Goal: Task Accomplishment & Management: Complete application form

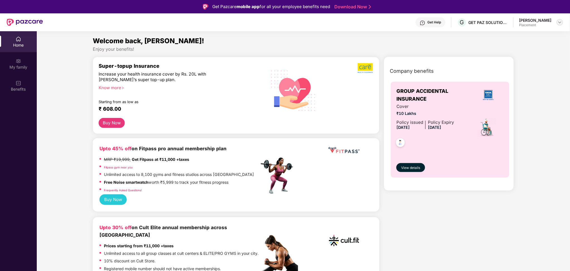
click at [560, 21] on img at bounding box center [560, 22] width 4 height 4
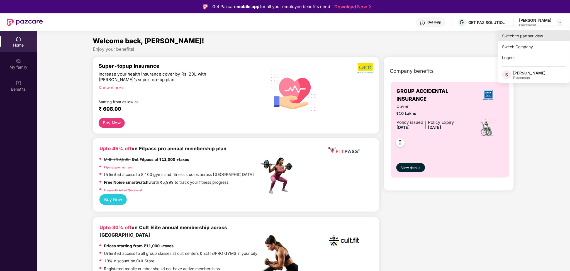
click at [529, 40] on div "Switch to partner view" at bounding box center [534, 35] width 72 height 11
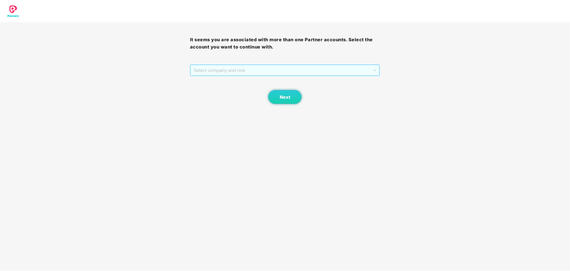
click at [304, 70] on span "Select company and role" at bounding box center [285, 70] width 183 height 11
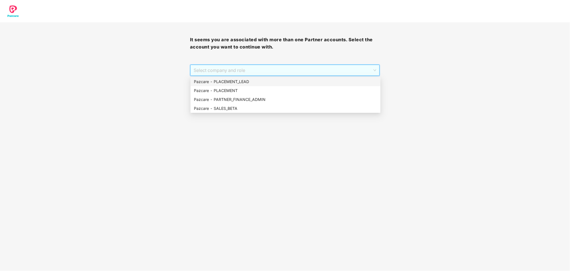
click at [263, 84] on div "Pazcare - PLACEMENT_LEAD" at bounding box center [285, 82] width 183 height 6
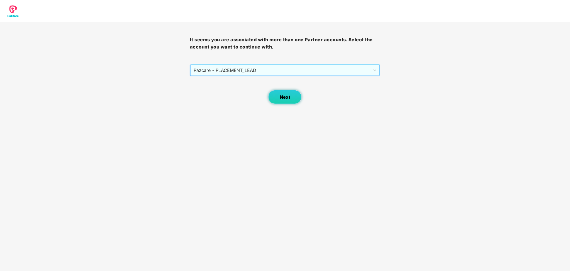
click at [281, 96] on span "Next" at bounding box center [285, 96] width 11 height 5
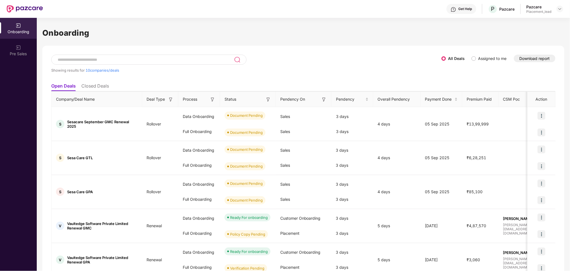
click at [560, 14] on div "Get Help P Pazcare Pazcare Placement_lead" at bounding box center [303, 9] width 520 height 18
click at [560, 9] on img at bounding box center [560, 9] width 4 height 4
click at [513, 36] on div "Switch Partner" at bounding box center [534, 33] width 72 height 11
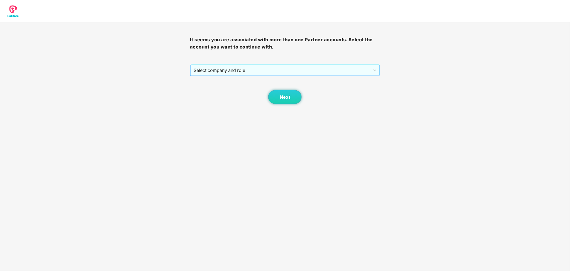
click at [309, 68] on span "Select company and role" at bounding box center [285, 70] width 183 height 11
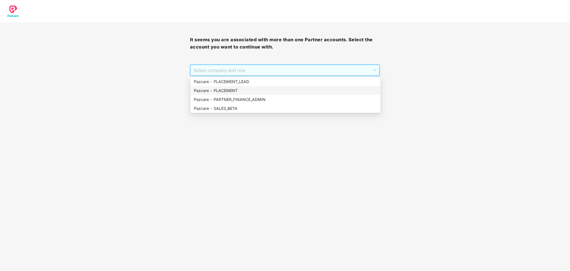
click at [237, 91] on div "Pazcare - PLACEMENT" at bounding box center [285, 90] width 183 height 6
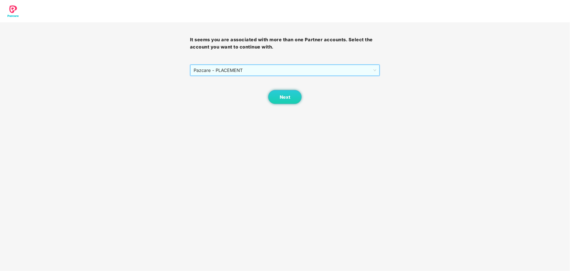
click at [293, 104] on body "It seems you are associated with more than one Partner accounts. Select the acc…" at bounding box center [285, 135] width 570 height 271
click at [292, 95] on button "Next" at bounding box center [284, 97] width 33 height 14
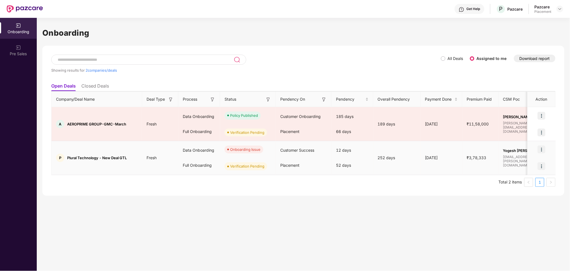
click at [343, 166] on div "52 days" at bounding box center [353, 165] width 42 height 15
copy div "52 days"
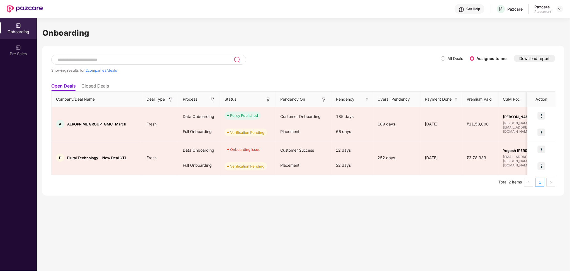
click at [421, 193] on div "Showing results for 2 companies/deals All Deals Assigned to me Download report …" at bounding box center [303, 121] width 522 height 150
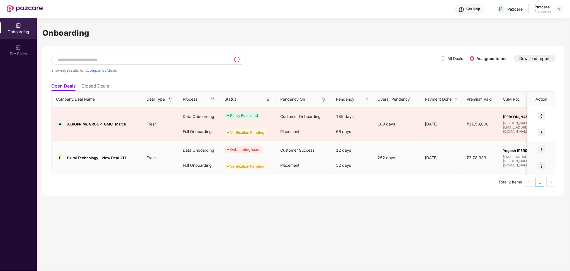
click at [386, 160] on div "252 days" at bounding box center [396, 158] width 47 height 6
click at [405, 160] on div "252 days" at bounding box center [396, 158] width 47 height 6
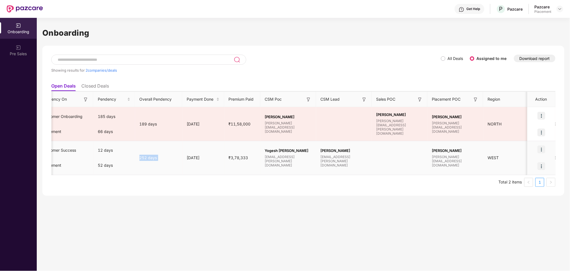
scroll to position [0, 0]
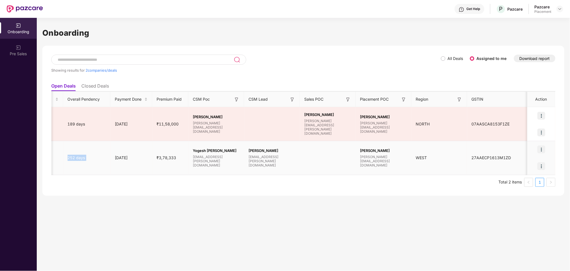
drag, startPoint x: 460, startPoint y: 163, endPoint x: 312, endPoint y: 162, distance: 147.7
click at [312, 162] on tr "P Plural Technology - New Deal GTL Fresh Data Onboarding Full Onboarding Onboar…" at bounding box center [148, 158] width 815 height 34
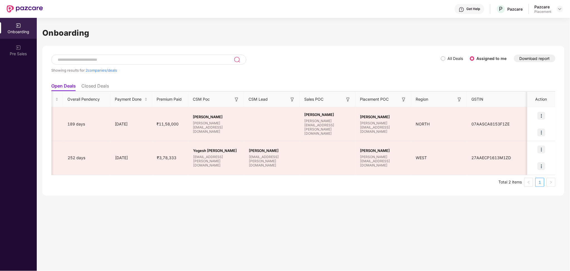
click at [284, 182] on ul "Total 2 items 1" at bounding box center [303, 182] width 504 height 9
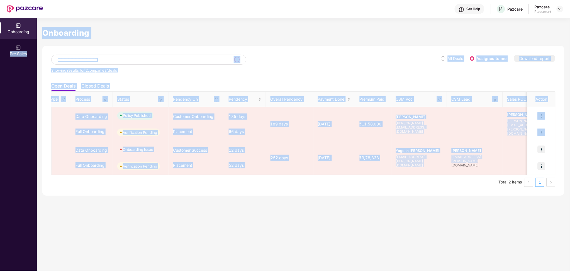
scroll to position [0, 0]
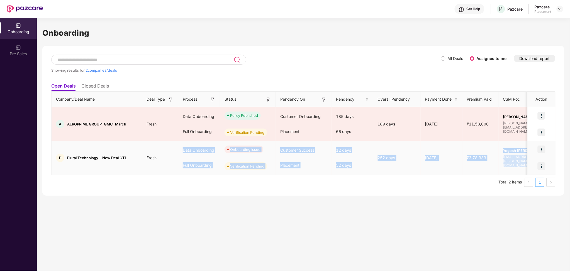
drag, startPoint x: 272, startPoint y: 171, endPoint x: 172, endPoint y: 160, distance: 100.6
click at [172, 160] on tr "P Plural Technology - New Deal GTL Fresh Data Onboarding Full Onboarding Onboar…" at bounding box center [459, 158] width 815 height 34
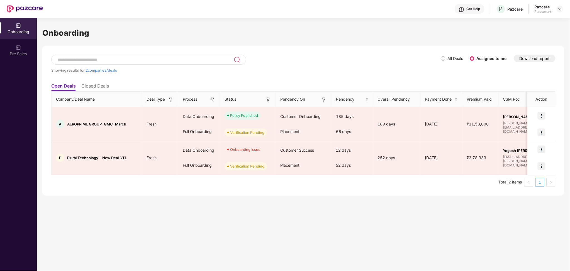
click at [173, 188] on div "Showing results for 2 companies/deals All Deals Assigned to me Download report …" at bounding box center [303, 121] width 522 height 150
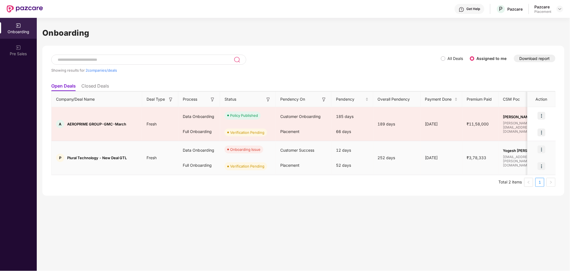
click at [538, 168] on img at bounding box center [542, 166] width 8 height 8
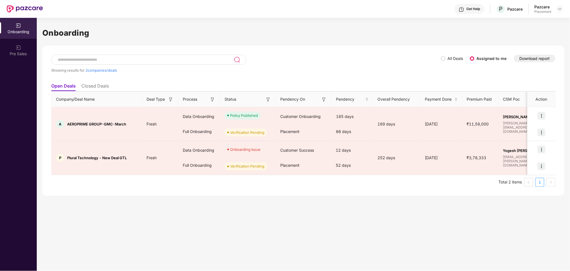
click at [319, 179] on ul "Total 2 items 1" at bounding box center [303, 182] width 504 height 9
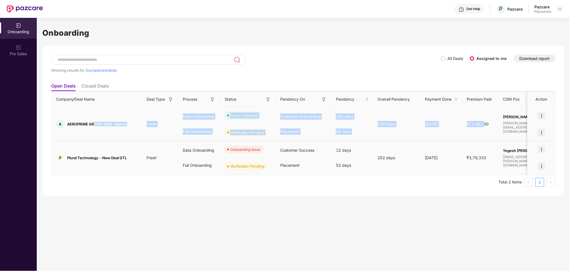
drag, startPoint x: 484, startPoint y: 121, endPoint x: 137, endPoint y: 148, distance: 347.9
click at [95, 127] on tr "A AEROPRIME GROUP-GMC-March Fresh Data Onboarding Full Onboarding Policy Publis…" at bounding box center [459, 124] width 815 height 34
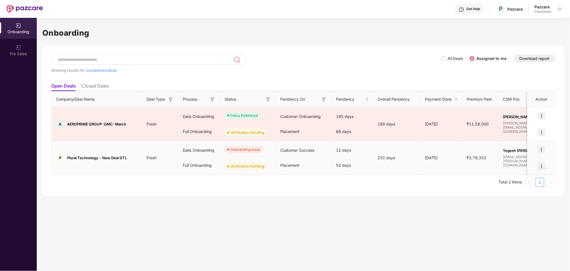
click at [137, 148] on td "P Plural Technology - New Deal GTL" at bounding box center [97, 158] width 91 height 34
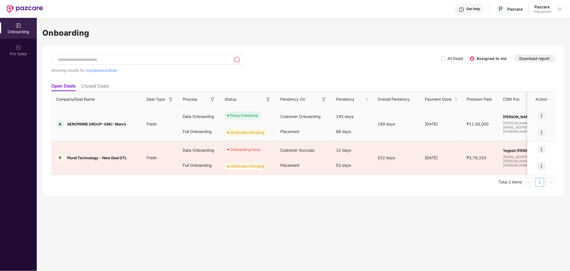
click at [77, 123] on span "AEROPRIME GROUP-GMC-March" at bounding box center [96, 124] width 59 height 4
copy span "AEROPRIME"
click at [543, 130] on img at bounding box center [542, 132] width 8 height 8
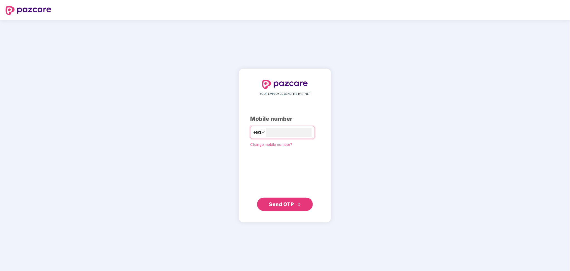
type input "**********"
click at [294, 203] on span "Send OTP" at bounding box center [281, 204] width 25 height 6
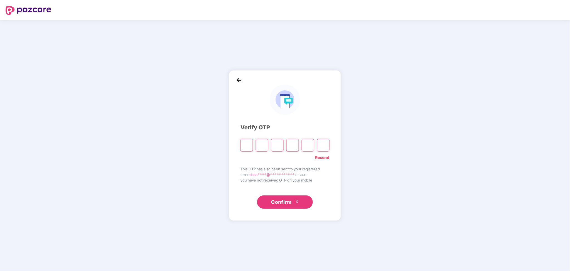
paste input "*"
type input "*"
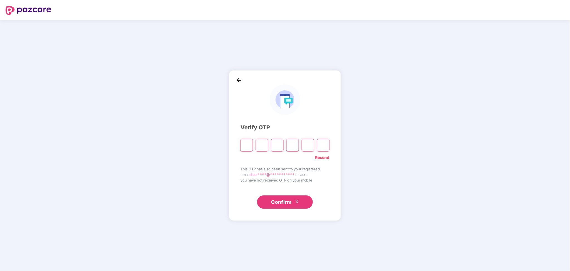
type input "*"
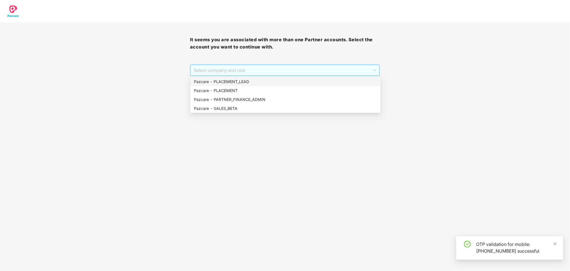
click at [270, 67] on span "Select company and role" at bounding box center [285, 70] width 183 height 11
click at [240, 87] on div "Pazcare - PLACEMENT" at bounding box center [285, 90] width 183 height 6
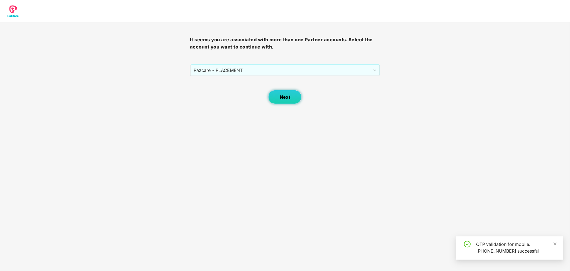
click at [284, 95] on span "Next" at bounding box center [285, 96] width 11 height 5
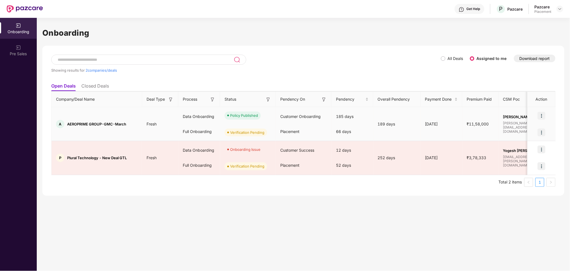
click at [545, 130] on img at bounding box center [542, 132] width 8 height 8
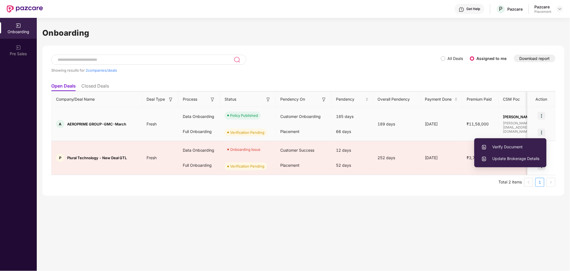
click at [509, 144] on span "Verify Document" at bounding box center [510, 147] width 58 height 6
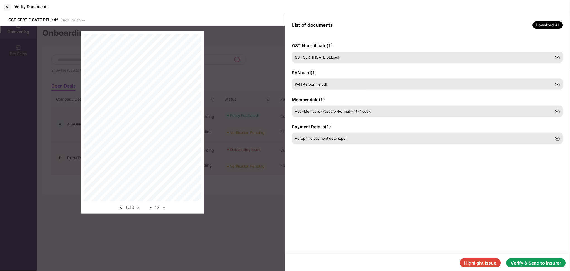
click at [526, 261] on button "Verify & Send to insurer" at bounding box center [536, 262] width 59 height 9
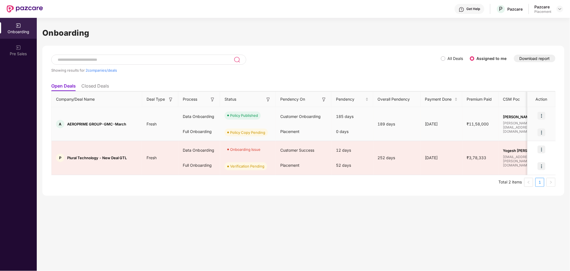
click at [544, 133] on img at bounding box center [542, 132] width 8 height 8
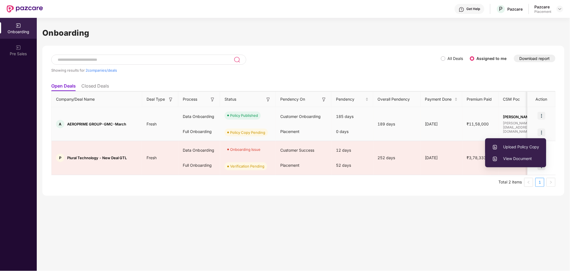
click at [530, 141] on li "Upload Policy Copy" at bounding box center [515, 147] width 61 height 12
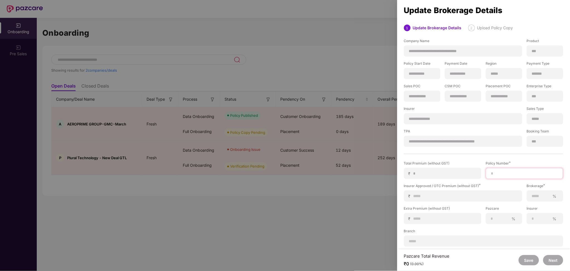
click at [510, 174] on input at bounding box center [525, 174] width 68 height 6
paste input "**********"
type input "**********"
drag, startPoint x: 428, startPoint y: 194, endPoint x: 428, endPoint y: 184, distance: 10.3
click at [428, 194] on input at bounding box center [465, 196] width 104 height 6
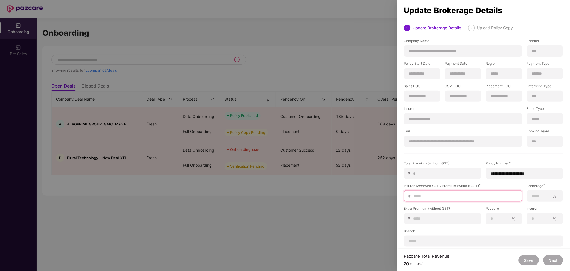
type input "*"
type input "**"
type input "***"
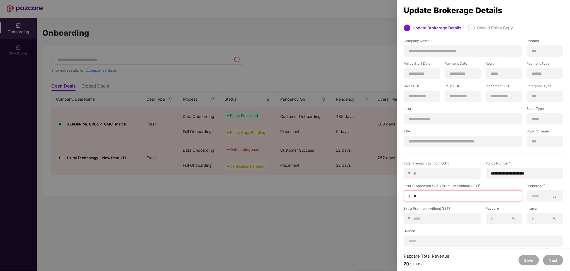
type input "***"
type input "****"
type input "*****"
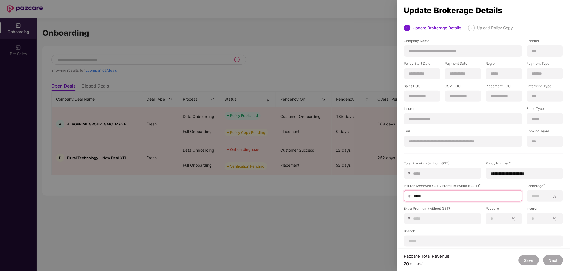
type input "******"
type input "*******"
type input "***"
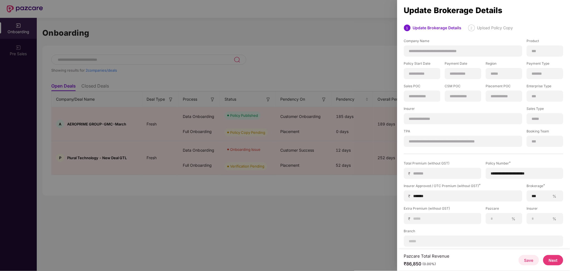
click at [551, 263] on button "Next" at bounding box center [553, 260] width 20 height 10
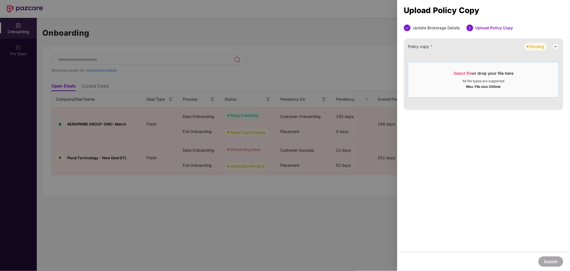
click at [475, 81] on div "All file types are supported" at bounding box center [484, 81] width 42 height 4
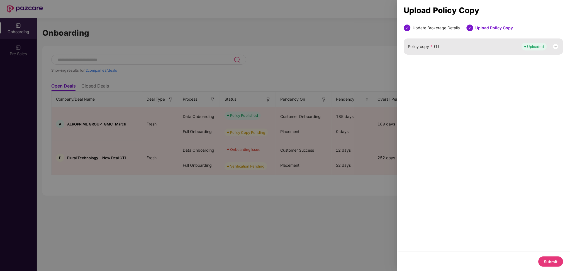
click at [549, 262] on button "Submit" at bounding box center [551, 261] width 25 height 10
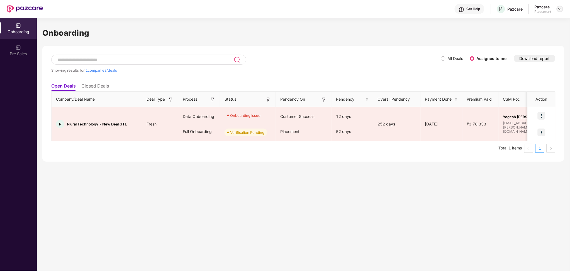
click at [559, 8] on img at bounding box center [560, 9] width 4 height 4
click at [522, 35] on div "Switch Partner" at bounding box center [534, 33] width 72 height 11
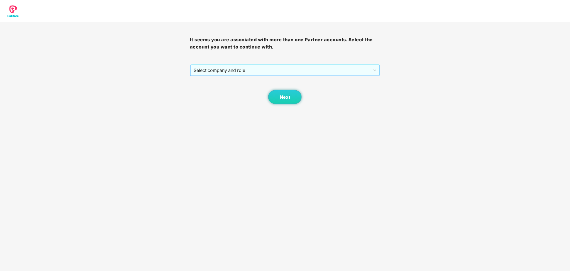
click at [276, 64] on div "Select company and role" at bounding box center [285, 70] width 190 height 12
click at [250, 72] on span "Select company and role" at bounding box center [285, 70] width 183 height 11
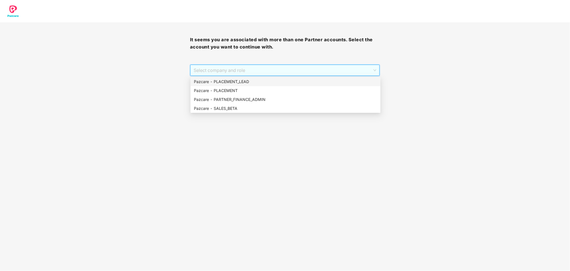
click at [242, 85] on div "Pazcare - PLACEMENT_LEAD" at bounding box center [286, 81] width 190 height 9
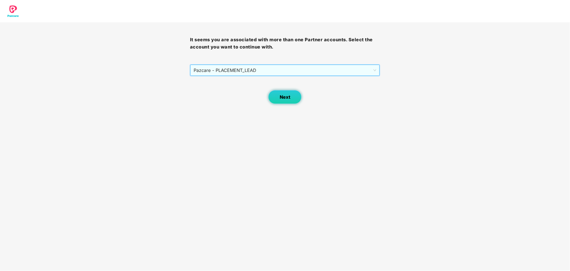
click at [280, 103] on button "Next" at bounding box center [284, 97] width 33 height 14
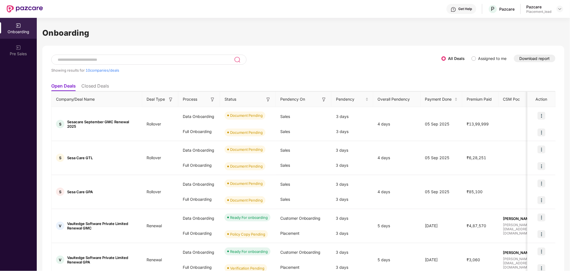
click at [532, 59] on button "Download report" at bounding box center [535, 59] width 42 height 8
